Goal: Find specific page/section: Find specific page/section

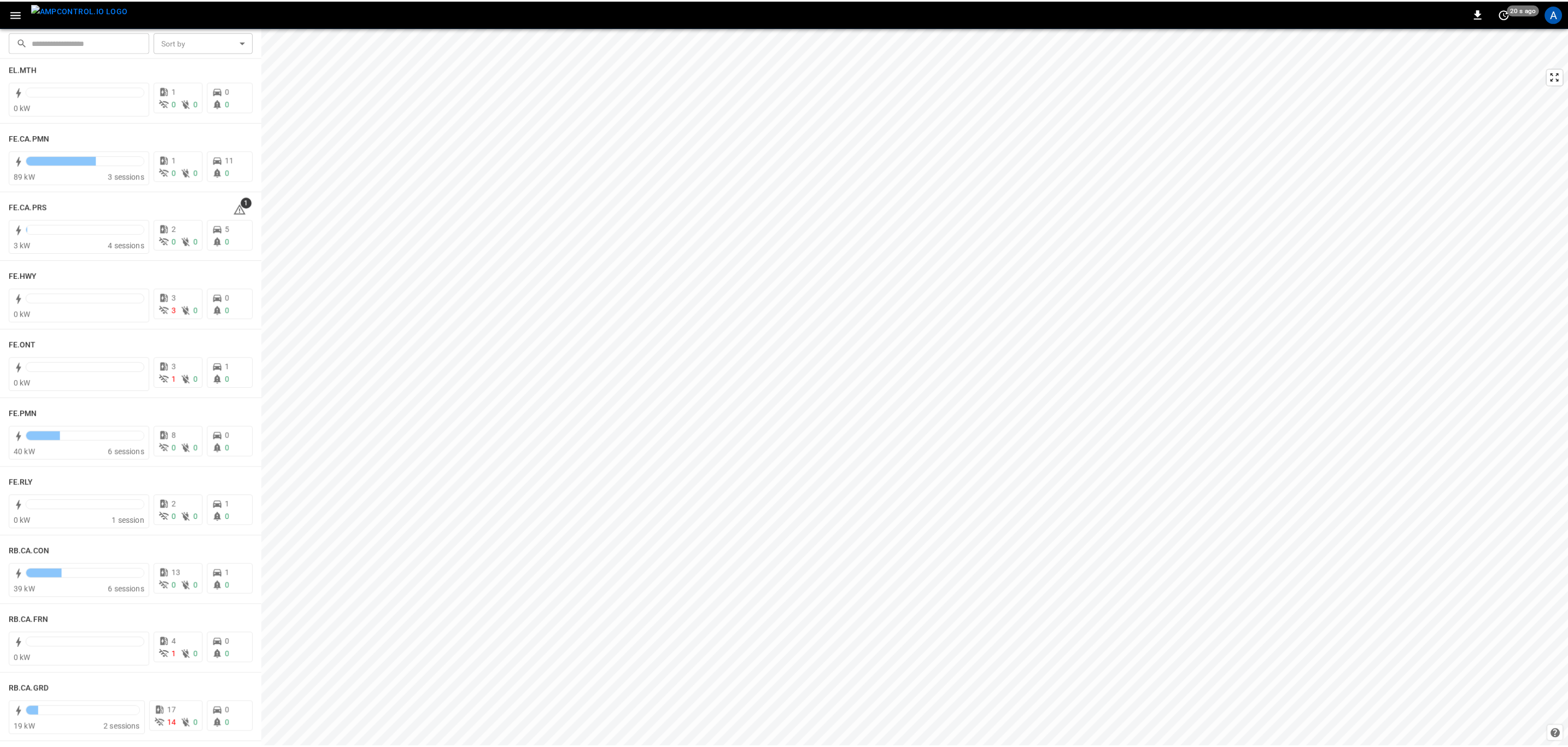
scroll to position [1066, 0]
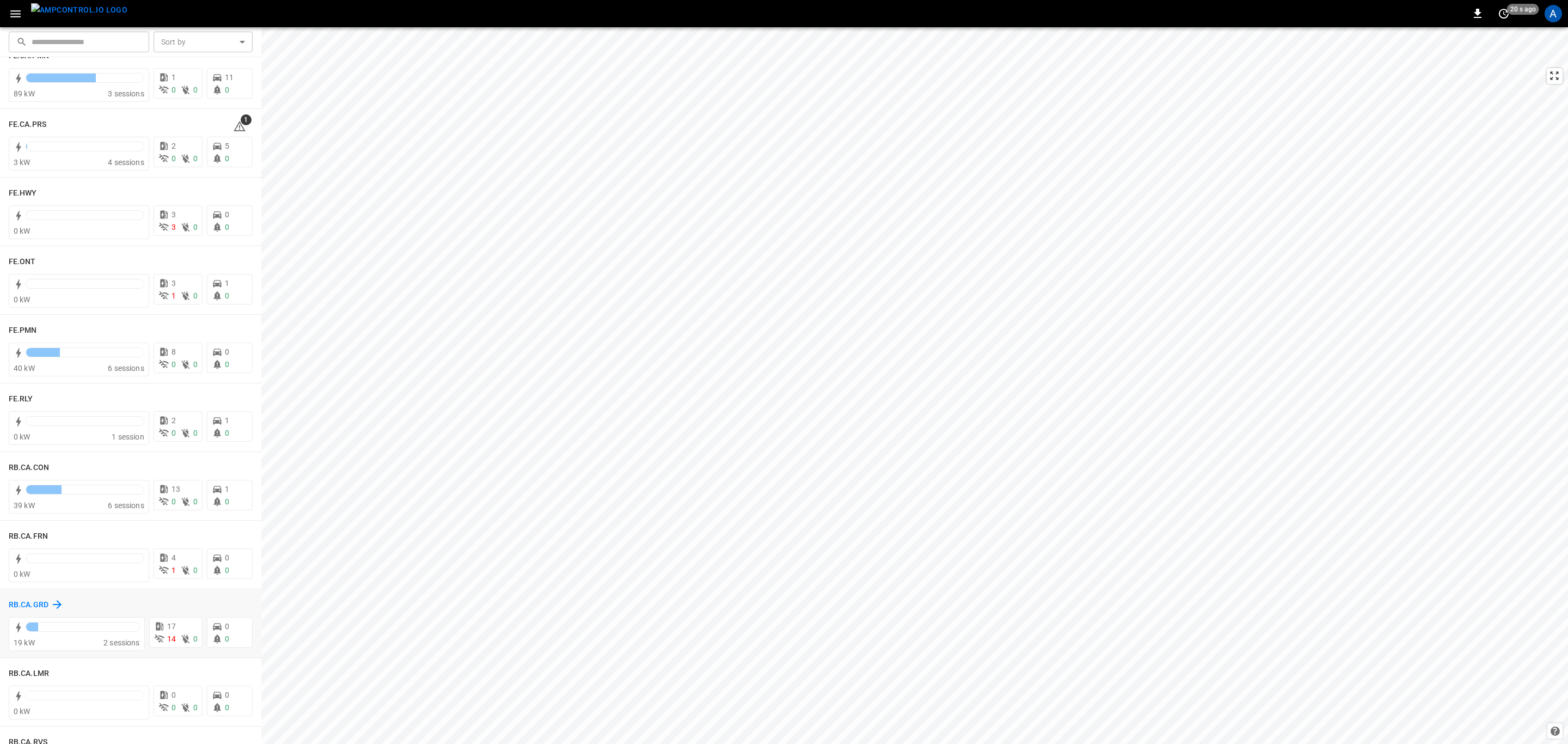
click at [25, 599] on h6 "RB.CA.GRD" at bounding box center [28, 605] width 39 height 12
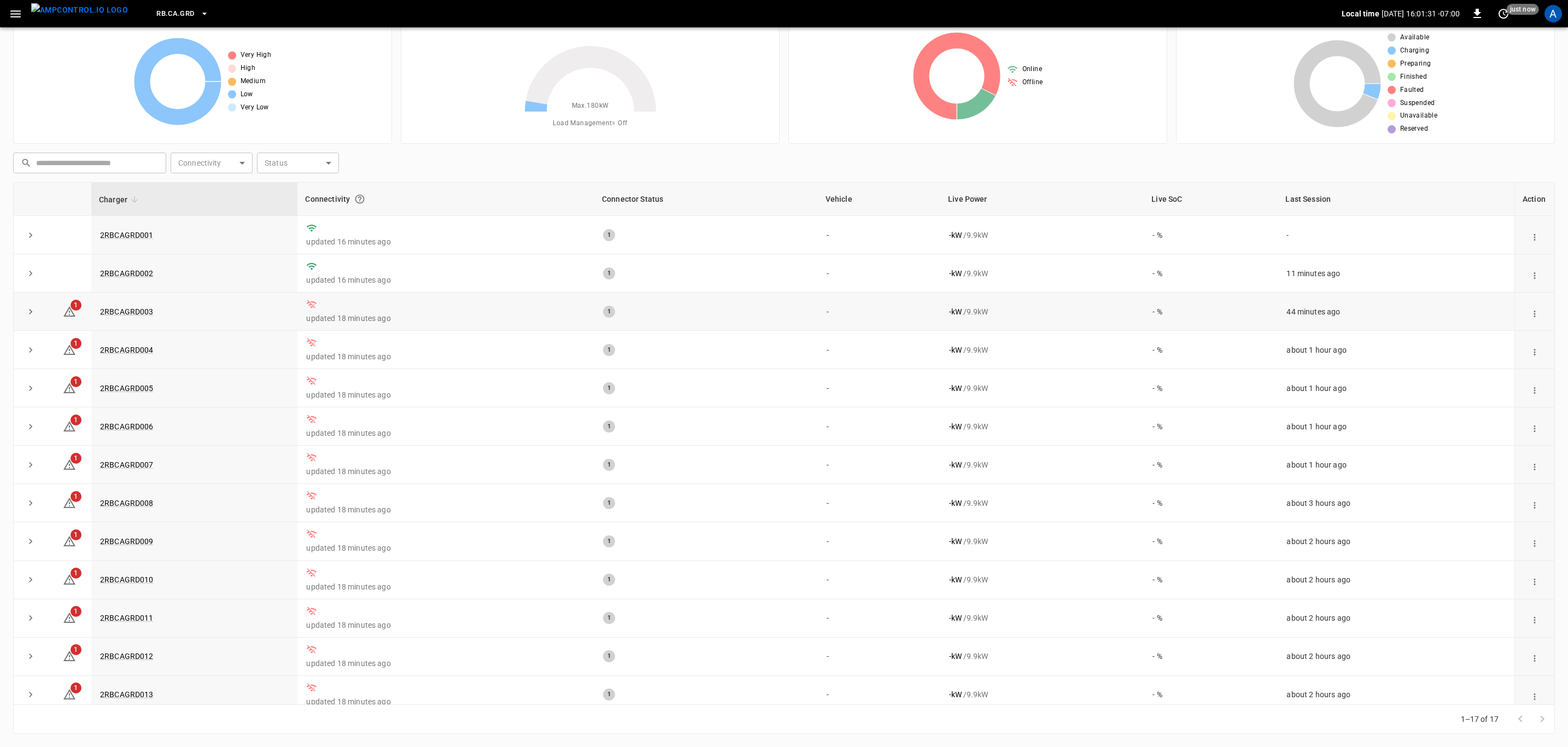
drag, startPoint x: 138, startPoint y: 312, endPoint x: 145, endPoint y: 327, distance: 16.6
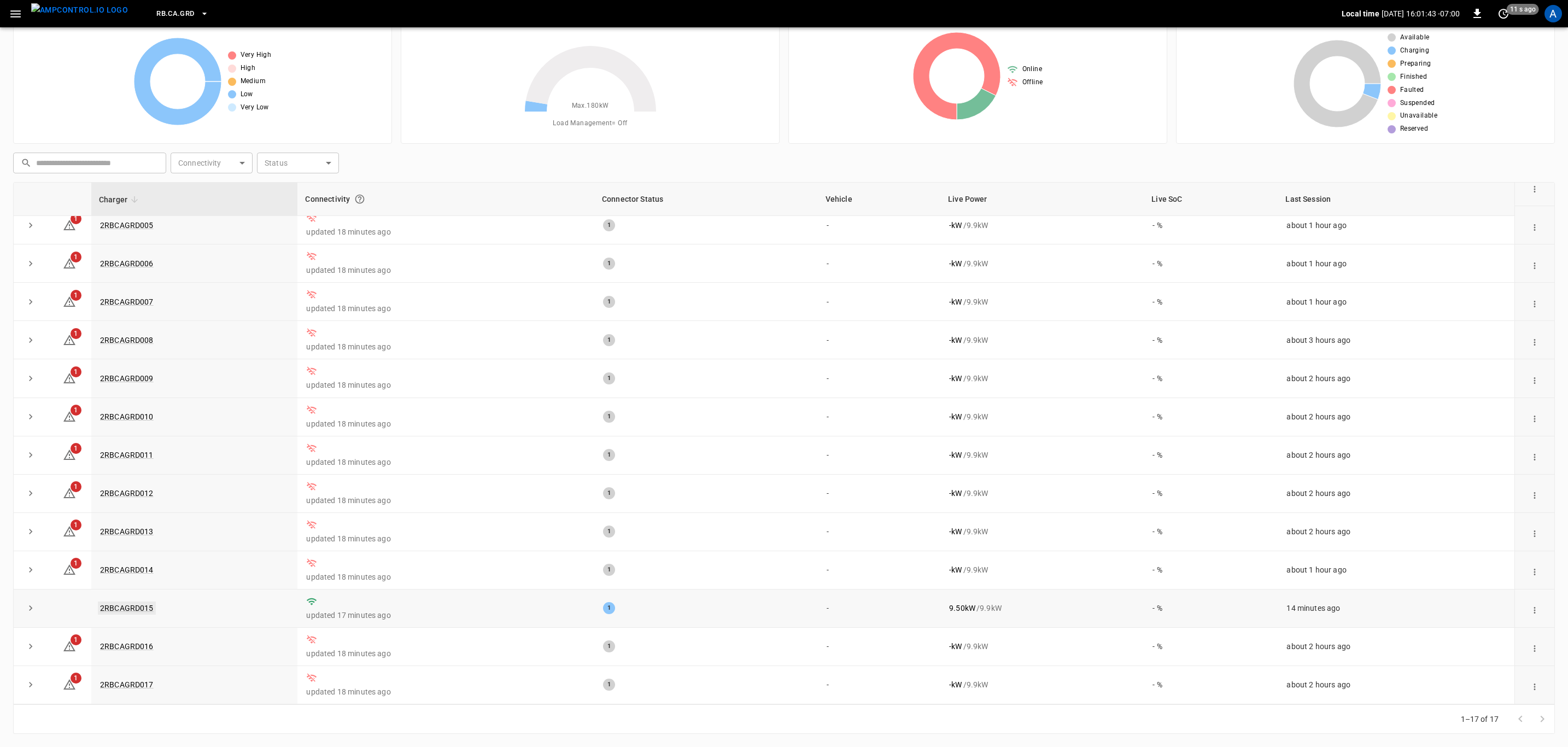
drag, startPoint x: 136, startPoint y: 612, endPoint x: 118, endPoint y: 649, distance: 41.1
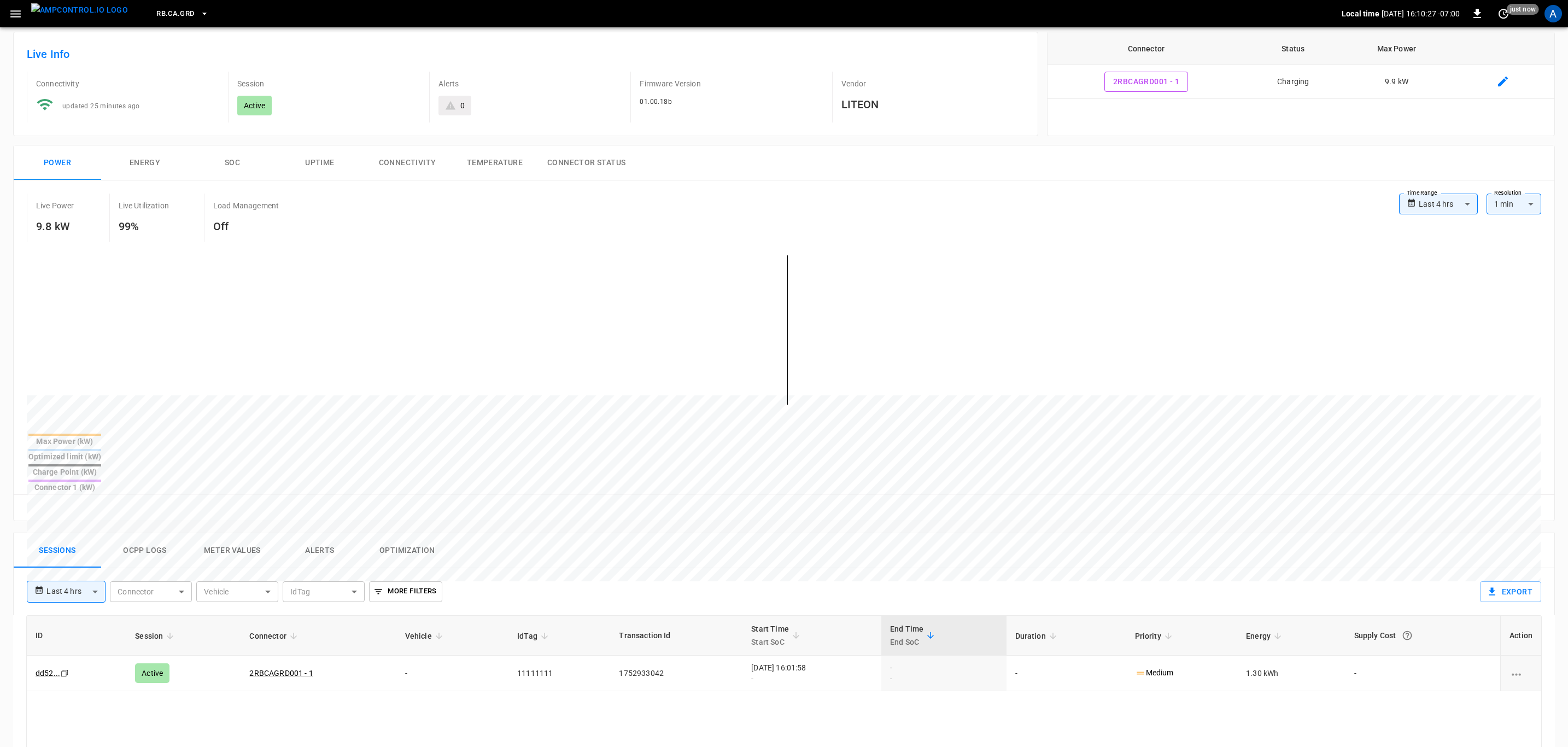
scroll to position [82, 0]
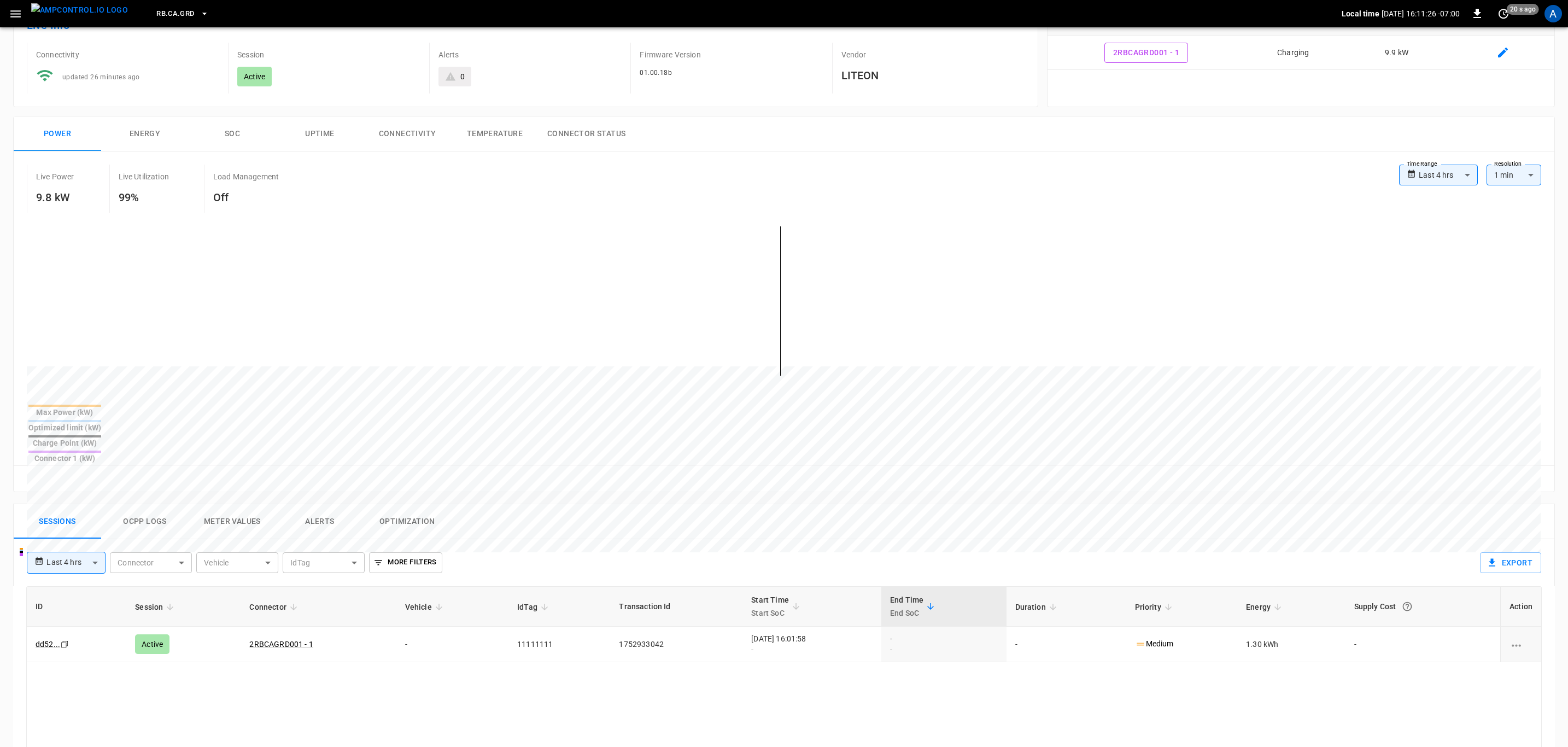
drag, startPoint x: 561, startPoint y: 483, endPoint x: 284, endPoint y: 109, distance: 465.4
click at [561, 498] on div "Sessions Ocpp logs Meter Values Alerts Optimization" at bounding box center [784, 522] width 1541 height 35
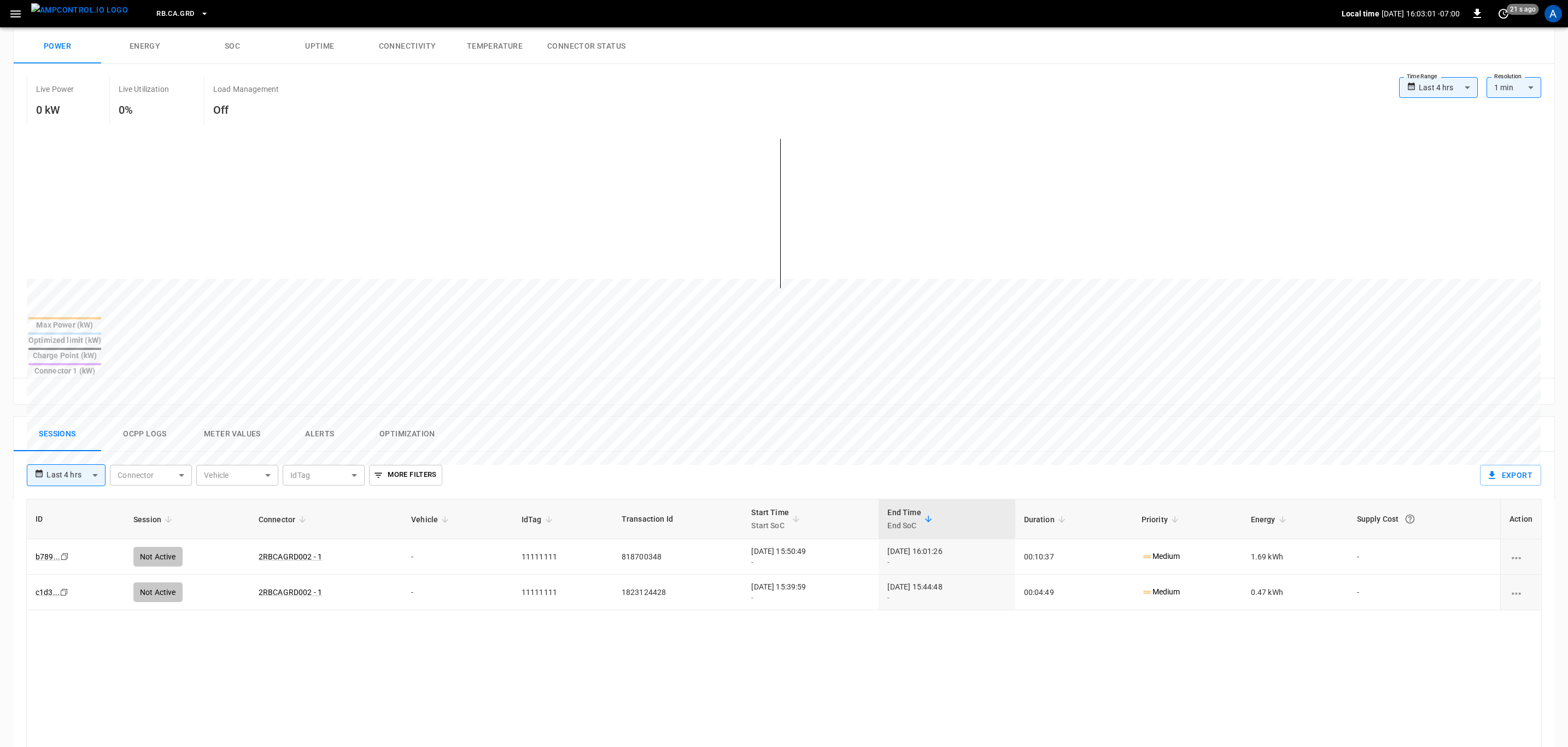
scroll to position [82, 0]
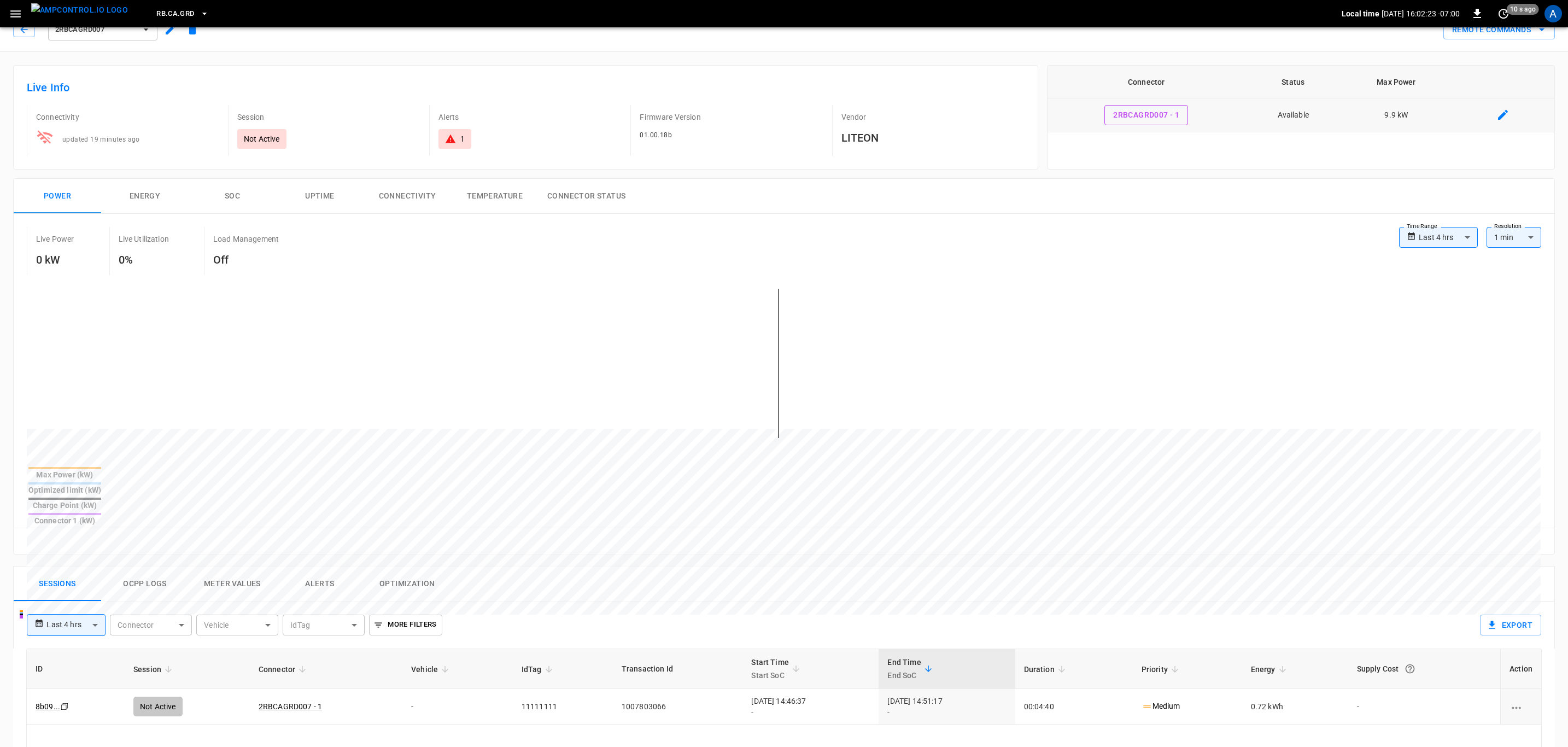
scroll to position [82, 0]
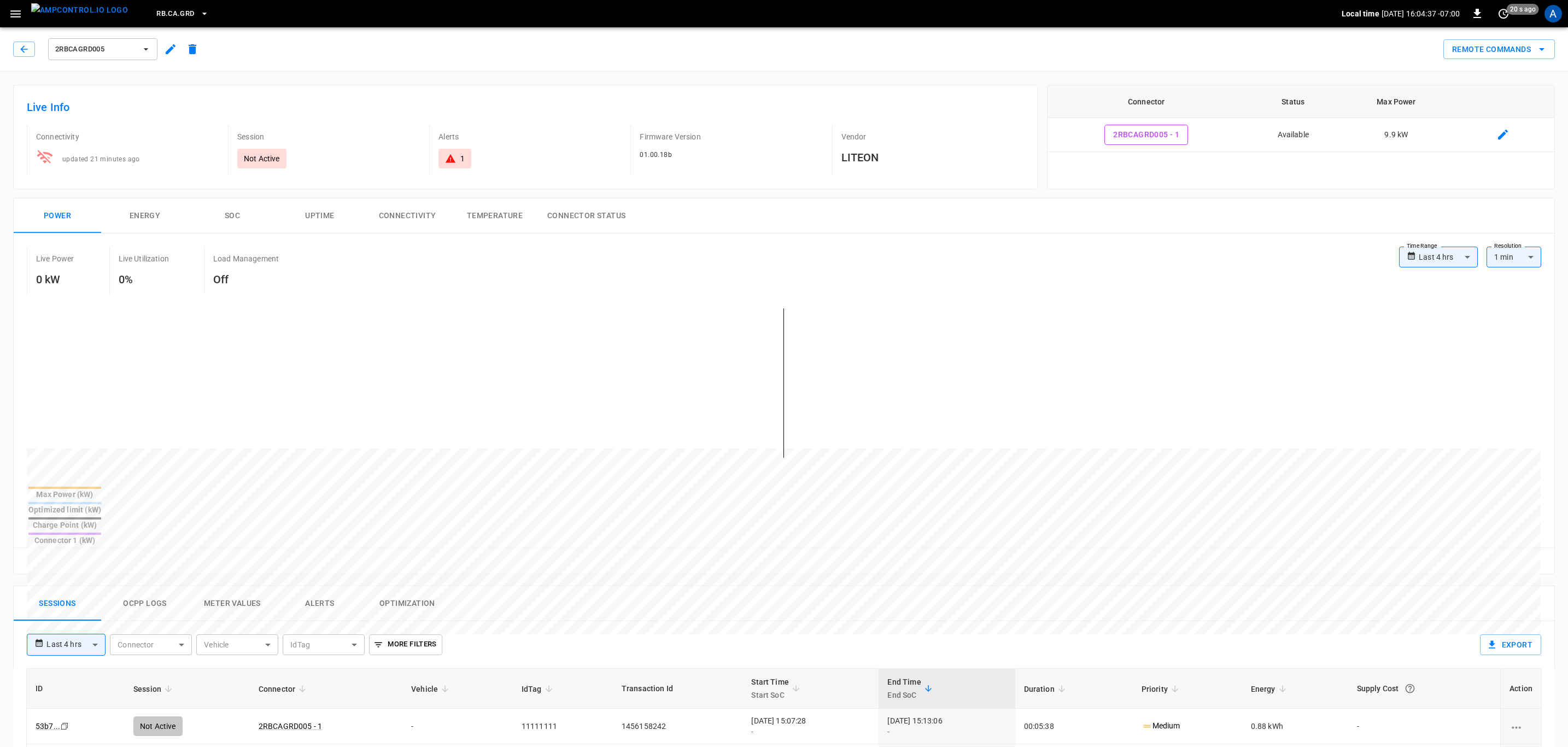
scroll to position [82, 0]
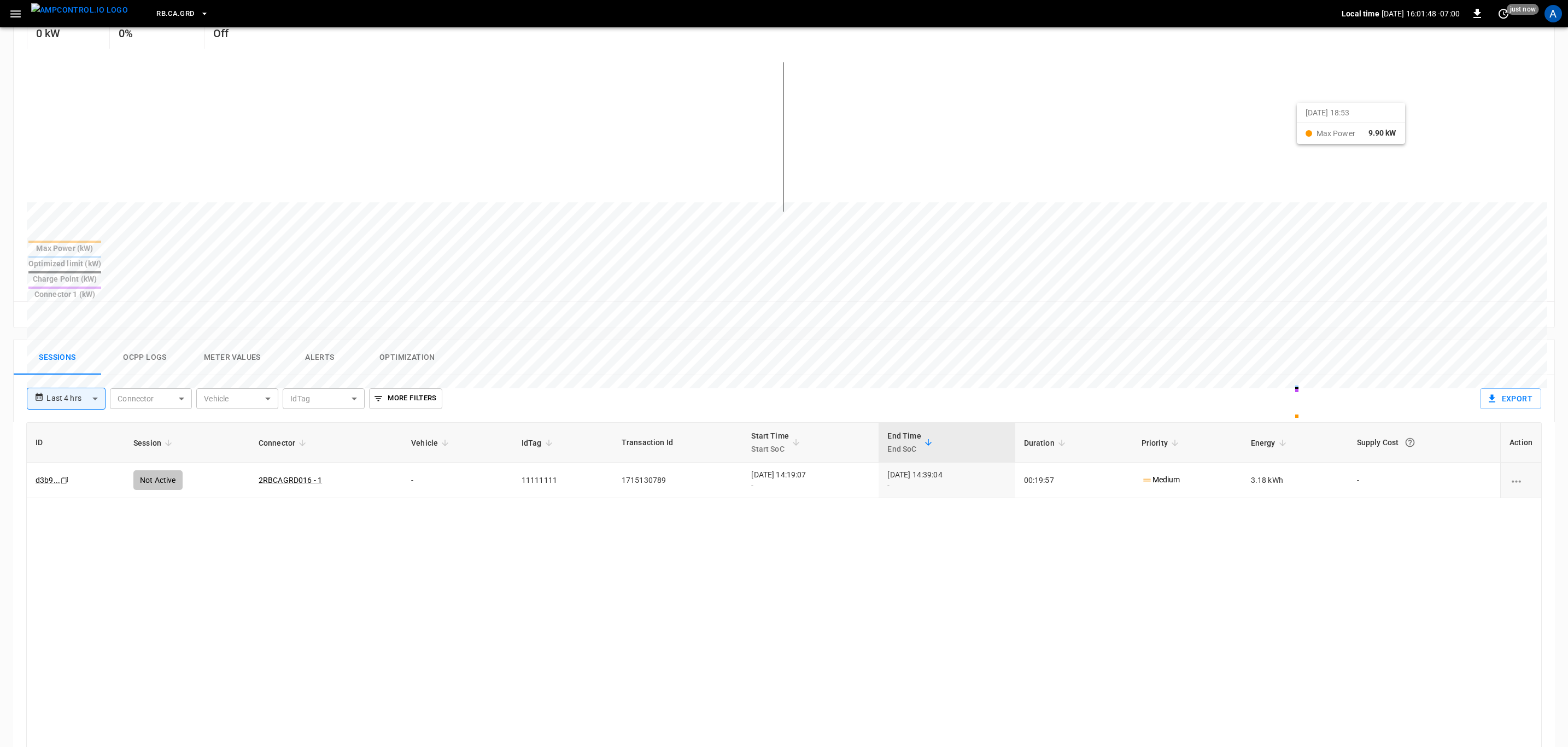
scroll to position [164, 0]
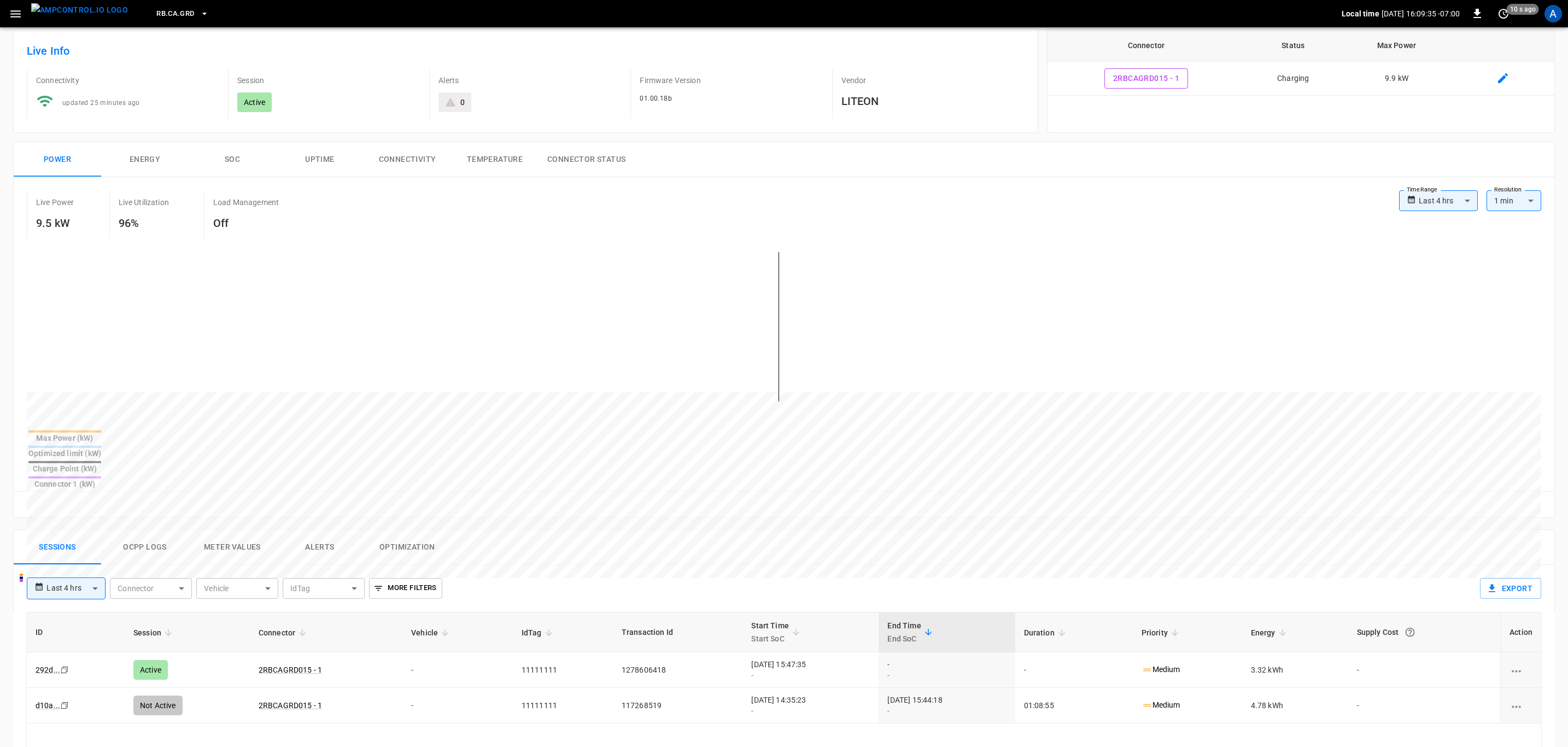
scroll to position [82, 0]
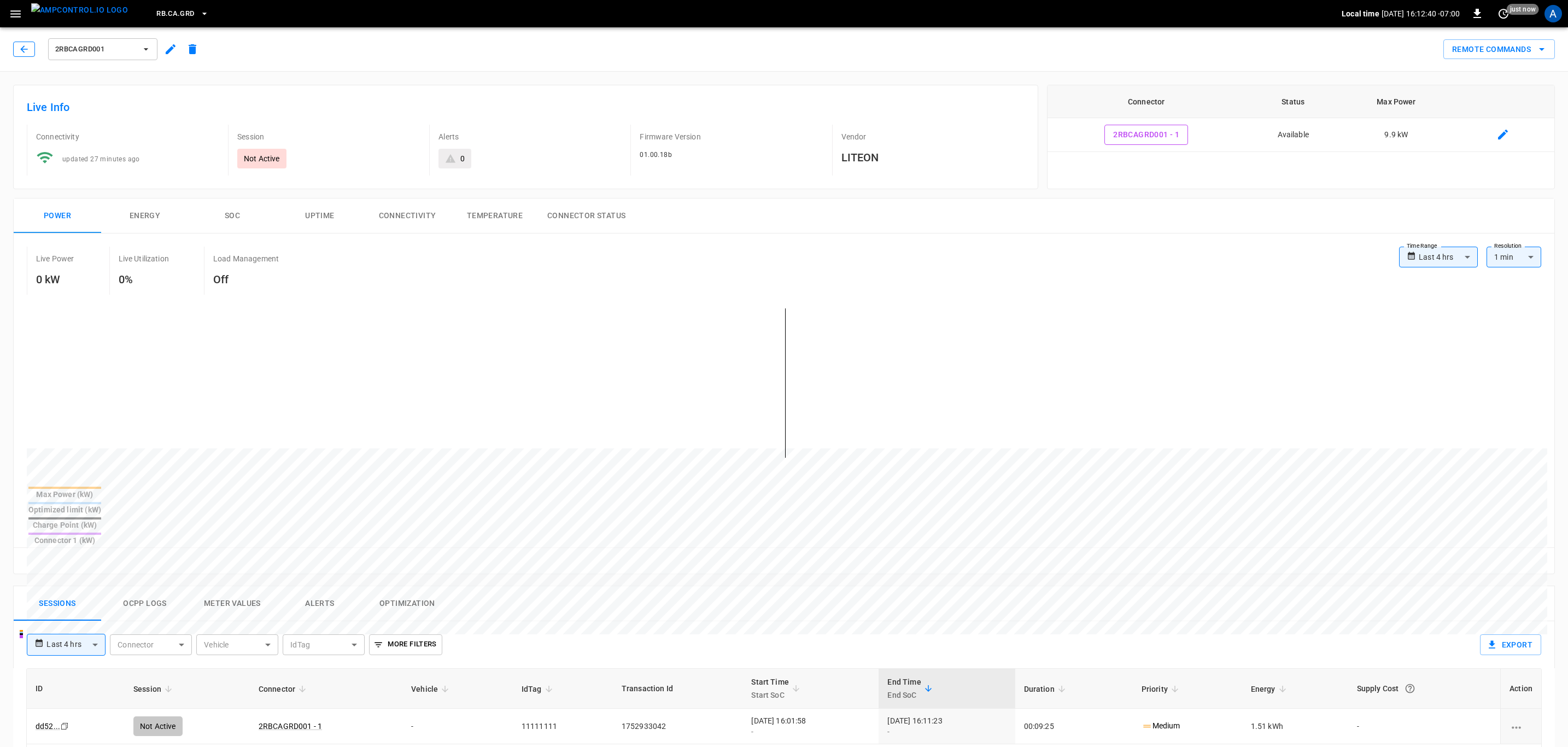
click at [29, 51] on icon "button" at bounding box center [23, 49] width 11 height 11
click at [18, 17] on icon "button" at bounding box center [15, 14] width 14 height 14
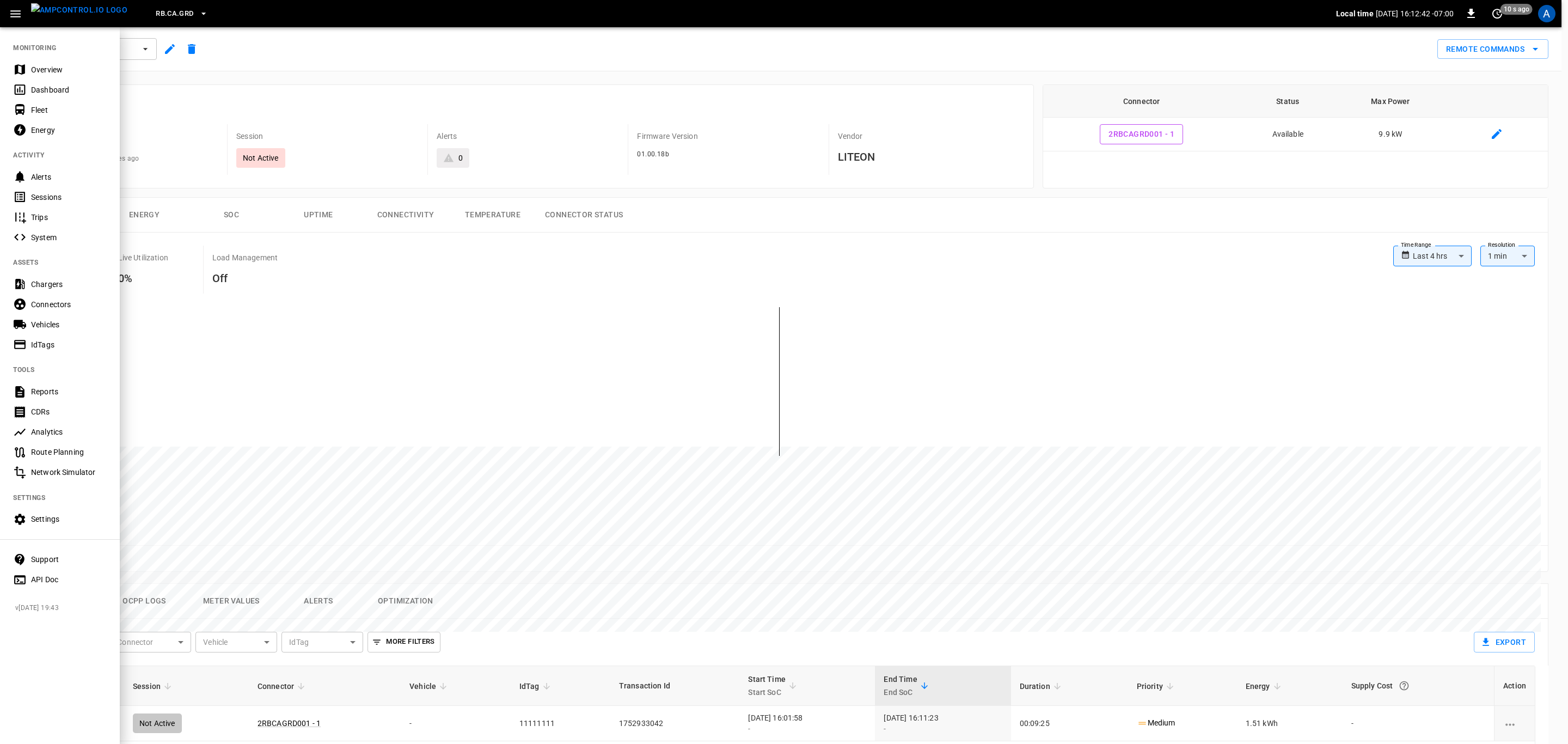
drag, startPoint x: 43, startPoint y: 90, endPoint x: 362, endPoint y: 217, distance: 343.4
click at [43, 90] on div "Dashboard" at bounding box center [69, 89] width 76 height 11
